Goal: Navigation & Orientation: Find specific page/section

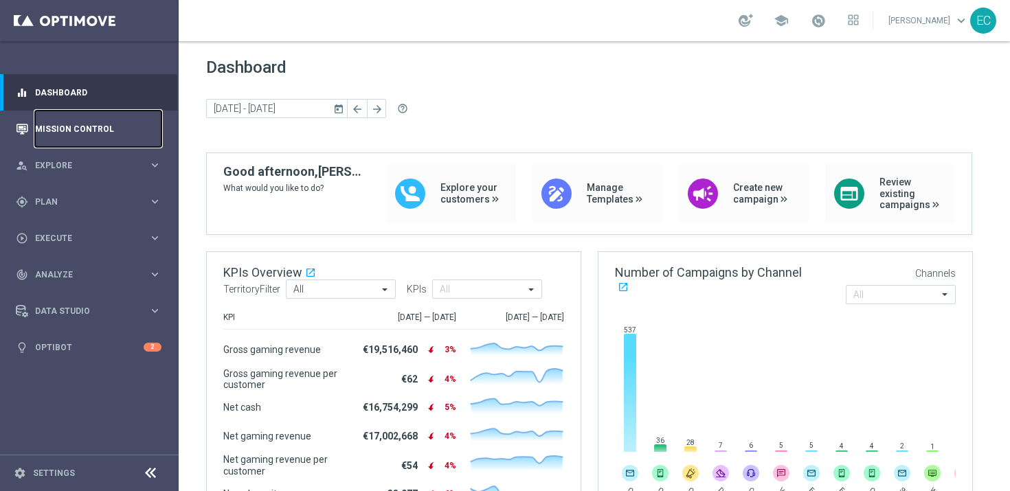
click at [72, 128] on link "Mission Control" at bounding box center [98, 129] width 126 height 36
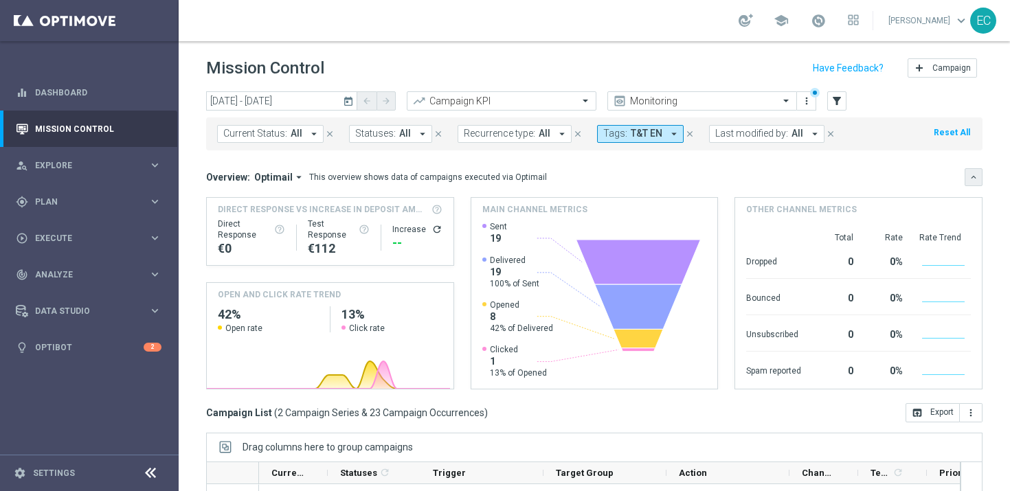
click at [969, 179] on icon "keyboard_arrow_down" at bounding box center [974, 177] width 10 height 10
